Goal: Task Accomplishment & Management: Use online tool/utility

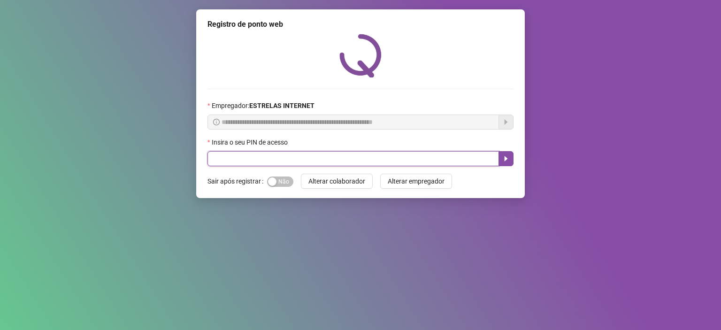
click at [353, 159] on input "text" at bounding box center [352, 158] width 291 height 15
type input "*****"
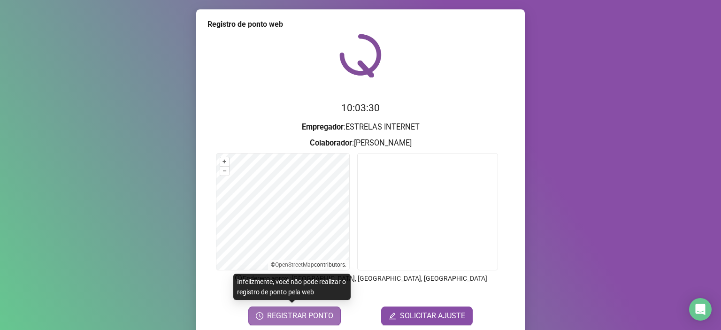
click at [297, 317] on span "REGISTRAR PONTO" at bounding box center [300, 315] width 66 height 11
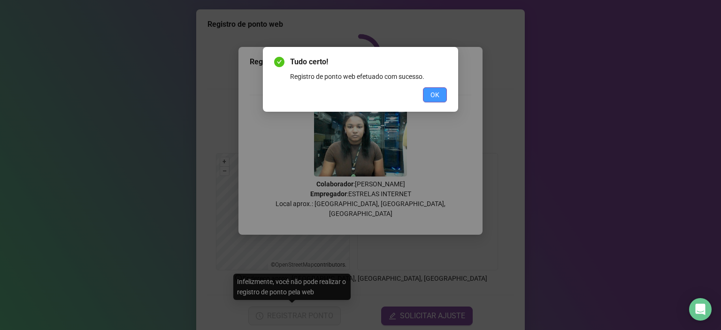
click at [437, 94] on span "OK" at bounding box center [434, 95] width 9 height 10
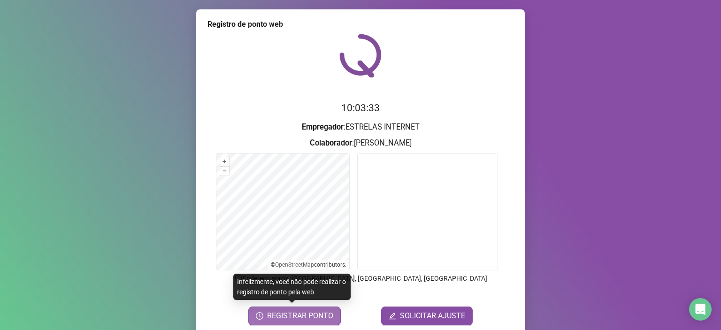
click at [306, 315] on span "REGISTRAR PONTO" at bounding box center [300, 315] width 66 height 11
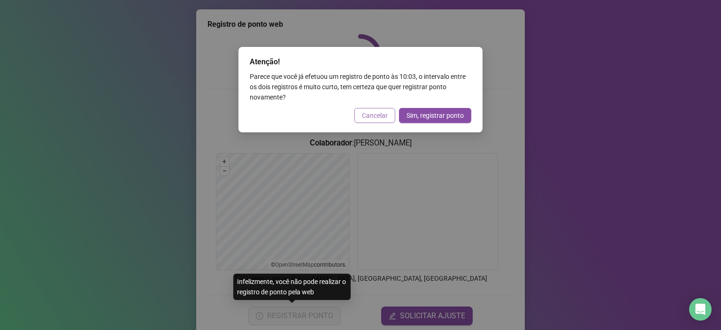
click at [370, 116] on span "Cancelar" at bounding box center [375, 115] width 26 height 10
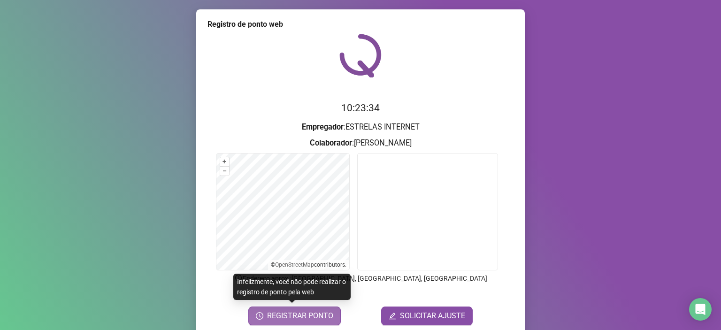
click at [308, 316] on span "REGISTRAR PONTO" at bounding box center [300, 315] width 66 height 11
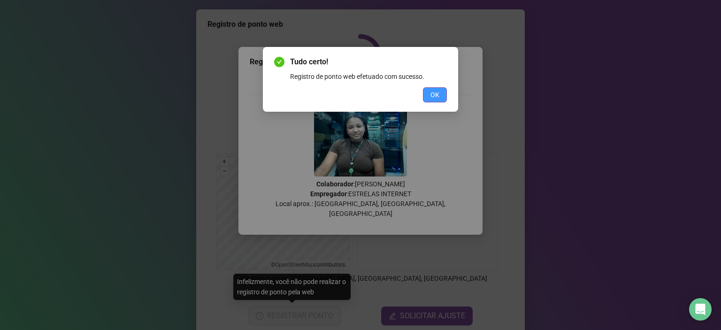
click at [439, 93] on button "OK" at bounding box center [435, 94] width 24 height 15
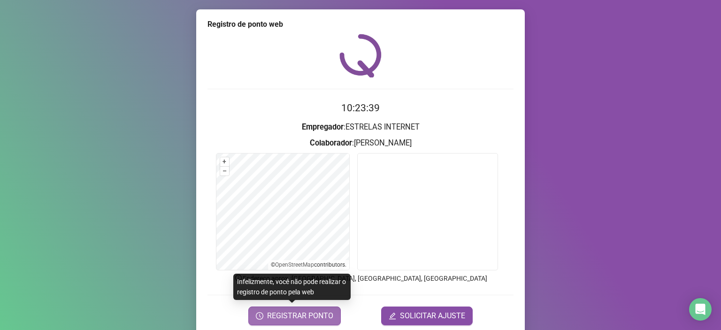
click at [316, 316] on span "REGISTRAR PONTO" at bounding box center [300, 315] width 66 height 11
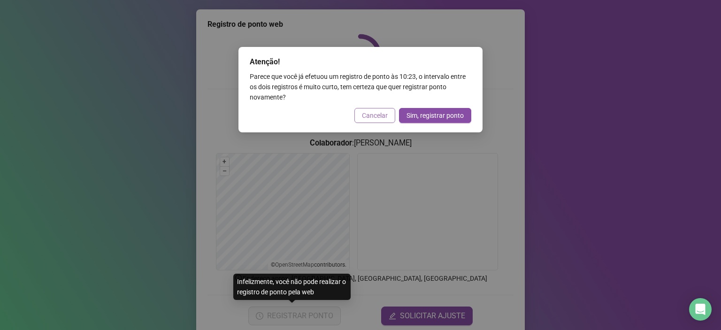
click at [381, 119] on span "Cancelar" at bounding box center [375, 115] width 26 height 10
